Goal: Task Accomplishment & Management: Manage account settings

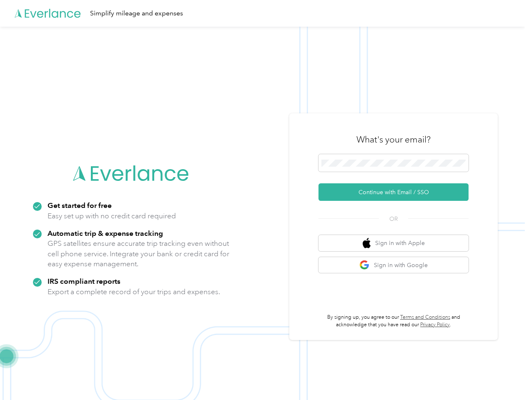
click at [264, 200] on img at bounding box center [262, 227] width 525 height 400
click at [264, 13] on div "Simplify mileage and expenses" at bounding box center [262, 13] width 525 height 27
click at [397, 192] on button "Continue with Email / SSO" at bounding box center [393, 192] width 150 height 18
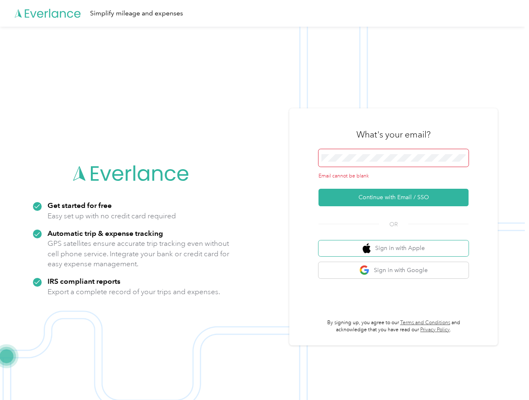
click at [397, 243] on button "Sign in with Apple" at bounding box center [393, 249] width 150 height 16
click at [397, 265] on button "Sign in with Google" at bounding box center [393, 270] width 150 height 16
